Goal: Task Accomplishment & Management: Use online tool/utility

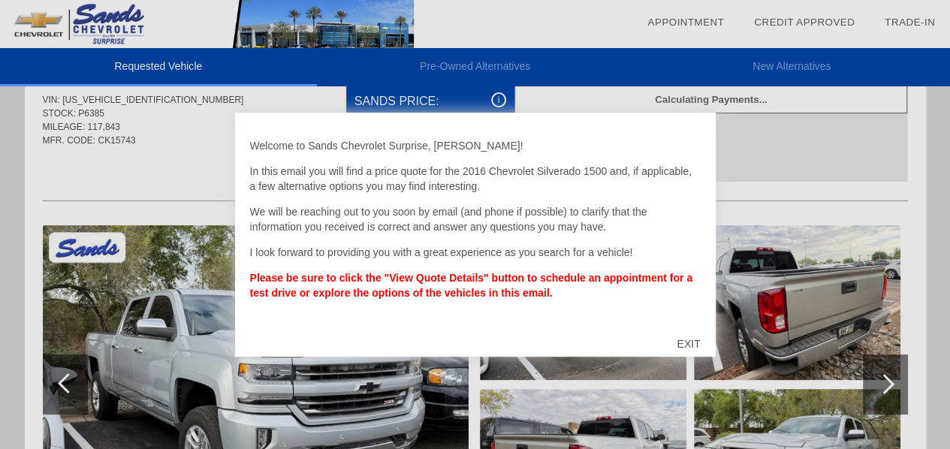
scroll to position [75, 0]
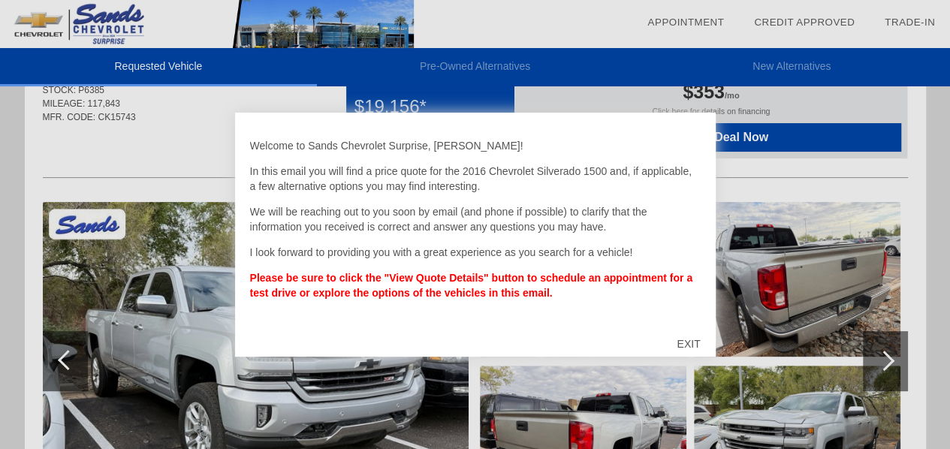
click at [686, 337] on div "EXIT" at bounding box center [688, 343] width 53 height 45
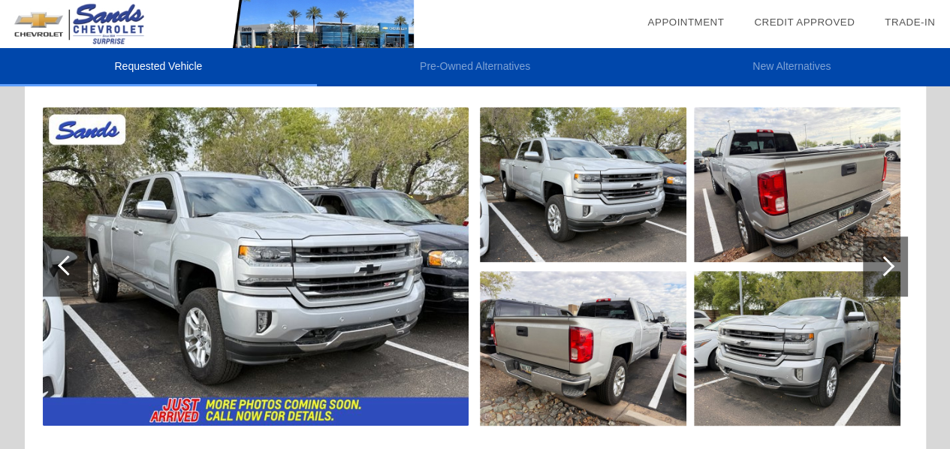
scroll to position [192, 0]
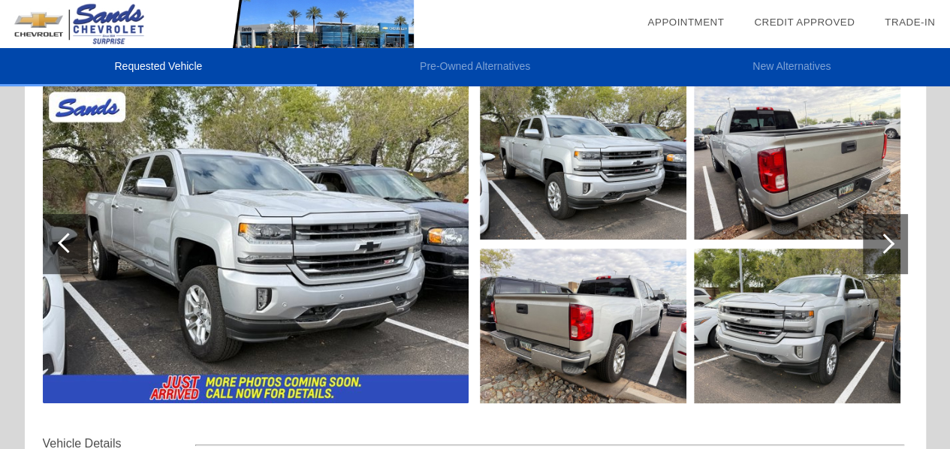
click at [885, 240] on div at bounding box center [884, 244] width 20 height 20
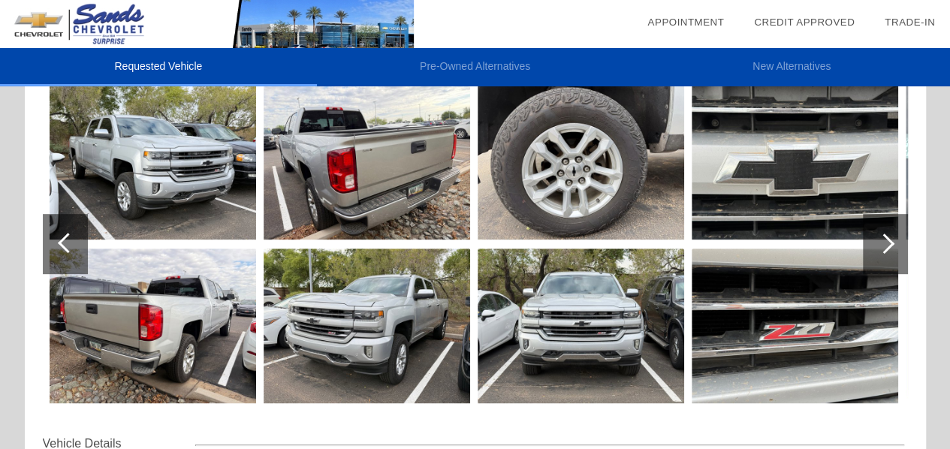
click at [885, 243] on div at bounding box center [884, 244] width 20 height 20
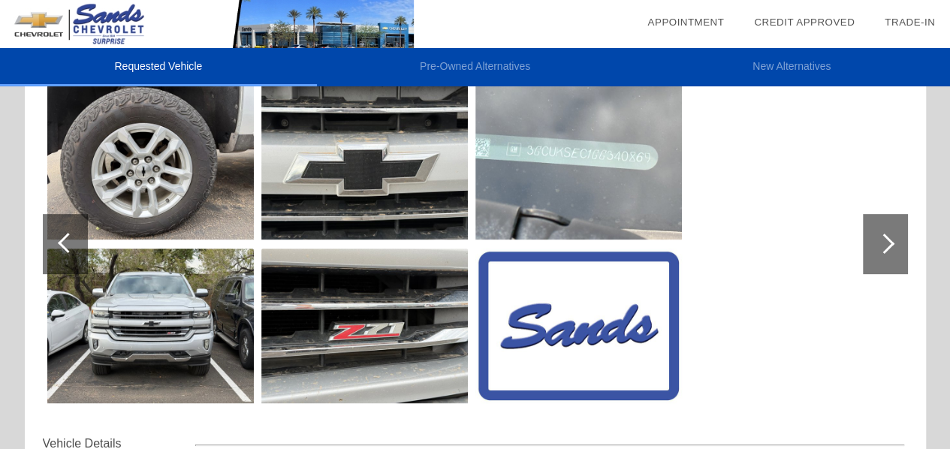
click at [885, 244] on div at bounding box center [884, 244] width 20 height 20
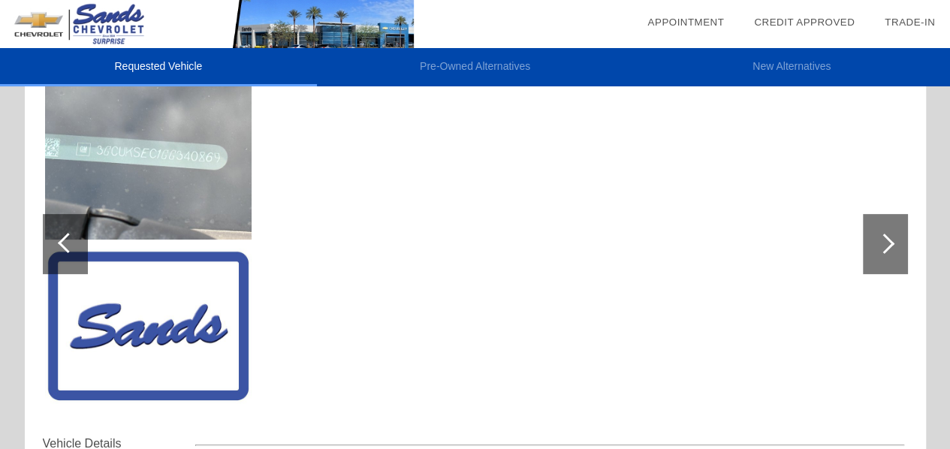
click at [65, 246] on div at bounding box center [68, 243] width 20 height 20
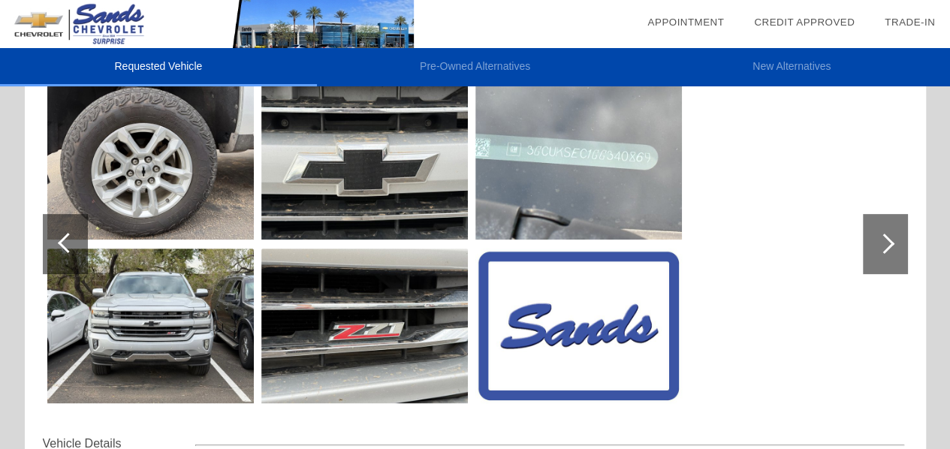
click at [68, 246] on div at bounding box center [68, 243] width 20 height 20
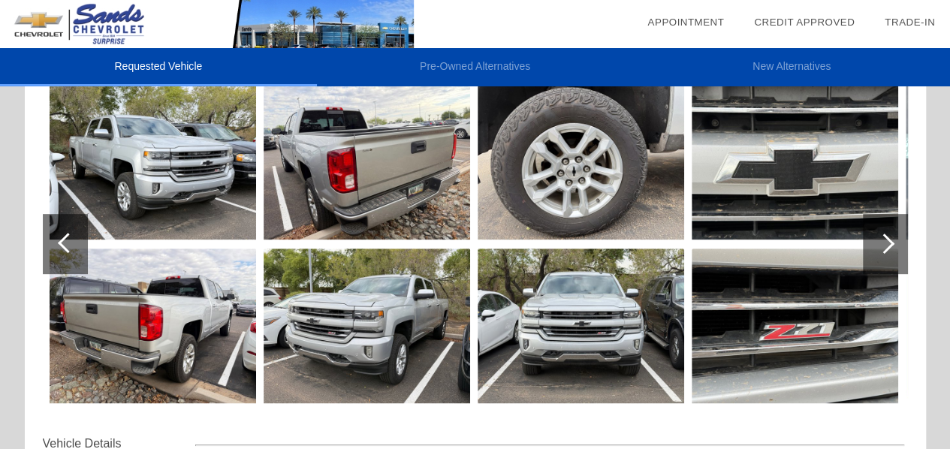
click at [68, 246] on div at bounding box center [68, 243] width 20 height 20
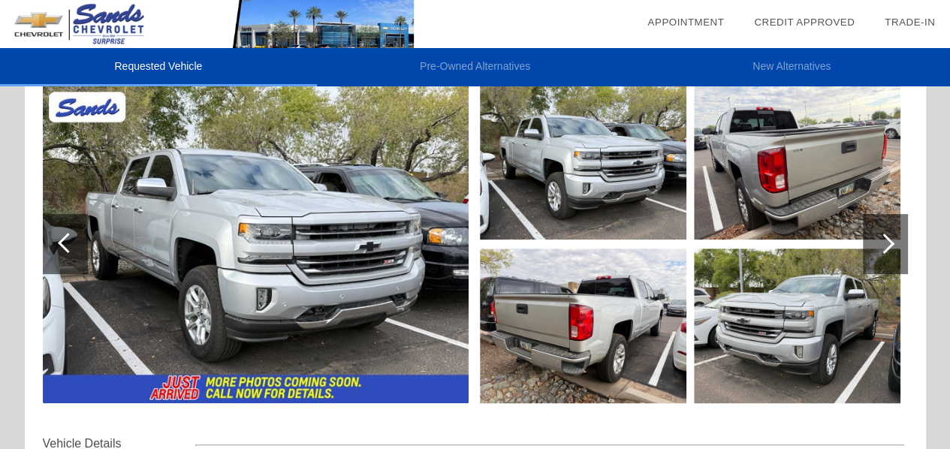
click at [879, 237] on div at bounding box center [884, 244] width 20 height 20
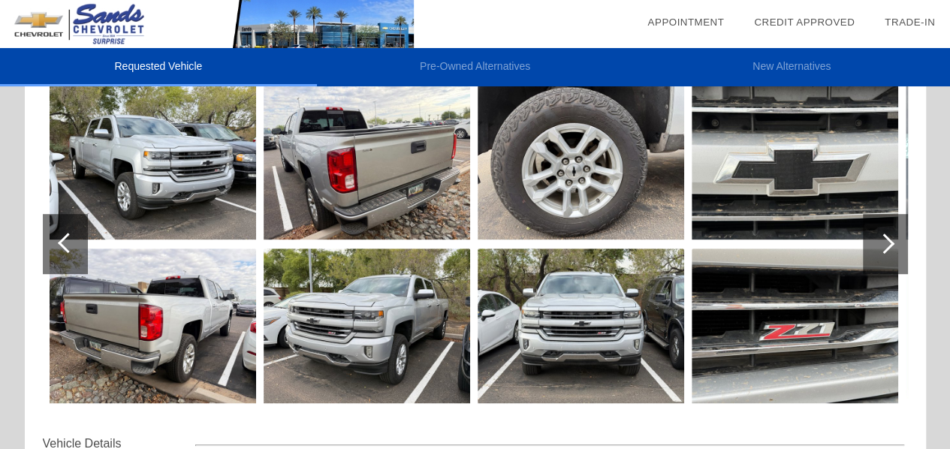
click at [879, 237] on div at bounding box center [884, 244] width 20 height 20
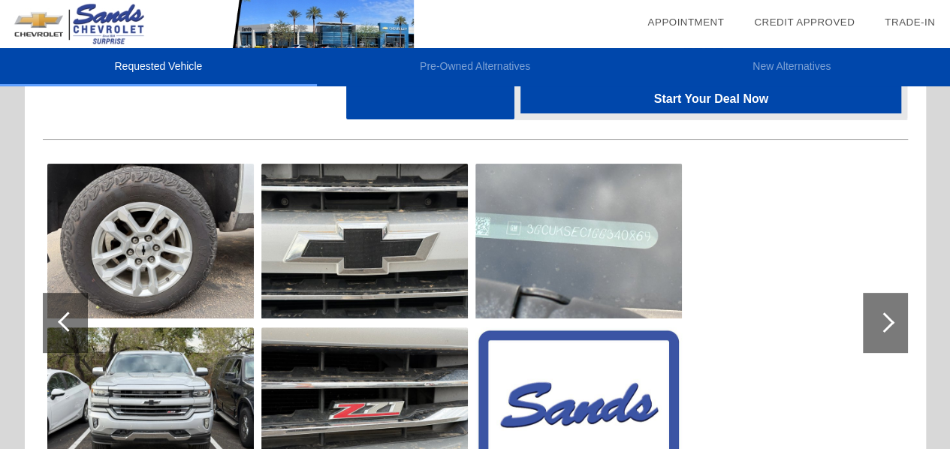
scroll to position [0, 0]
